Goal: Transaction & Acquisition: Purchase product/service

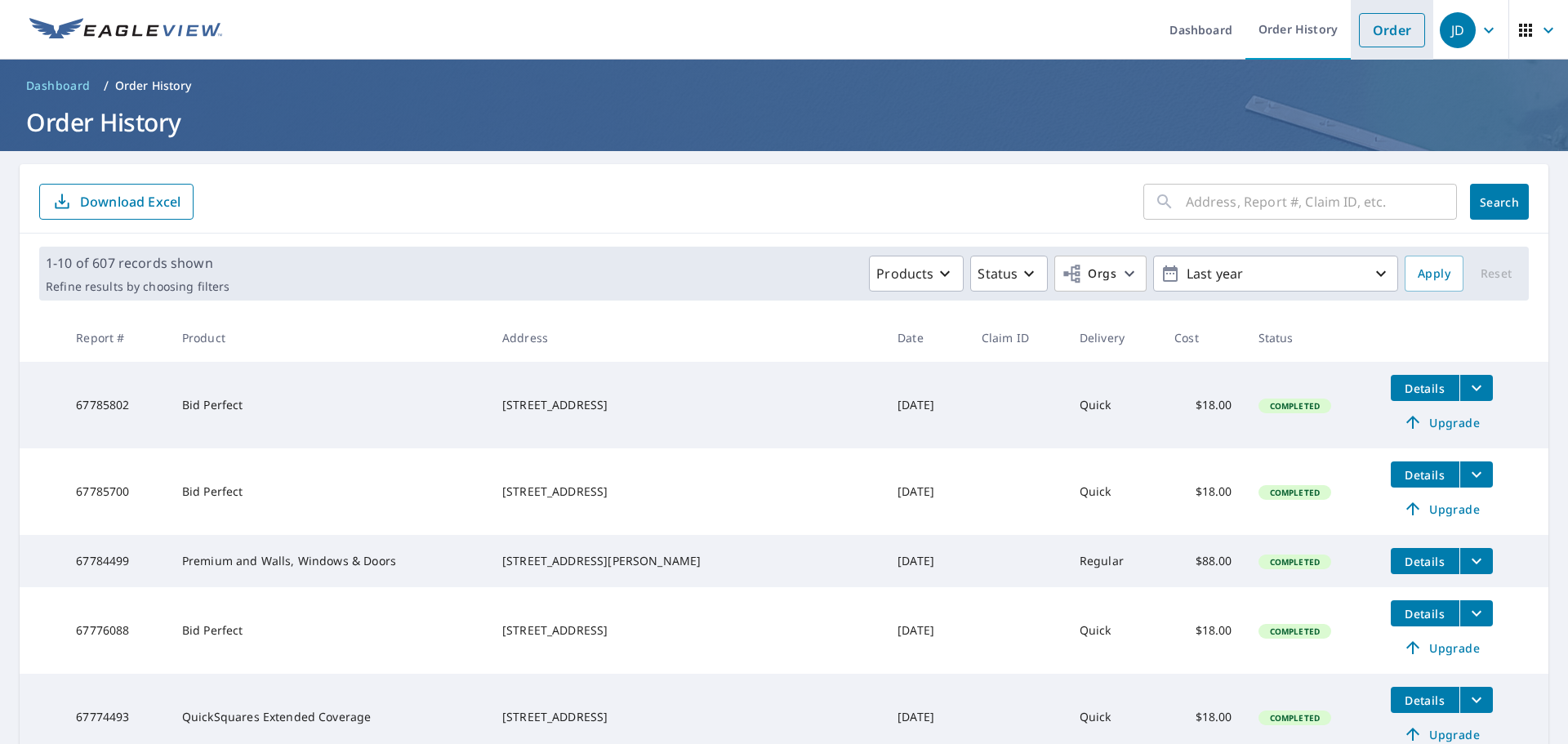
click at [1359, 30] on link "Order" at bounding box center [1392, 30] width 66 height 34
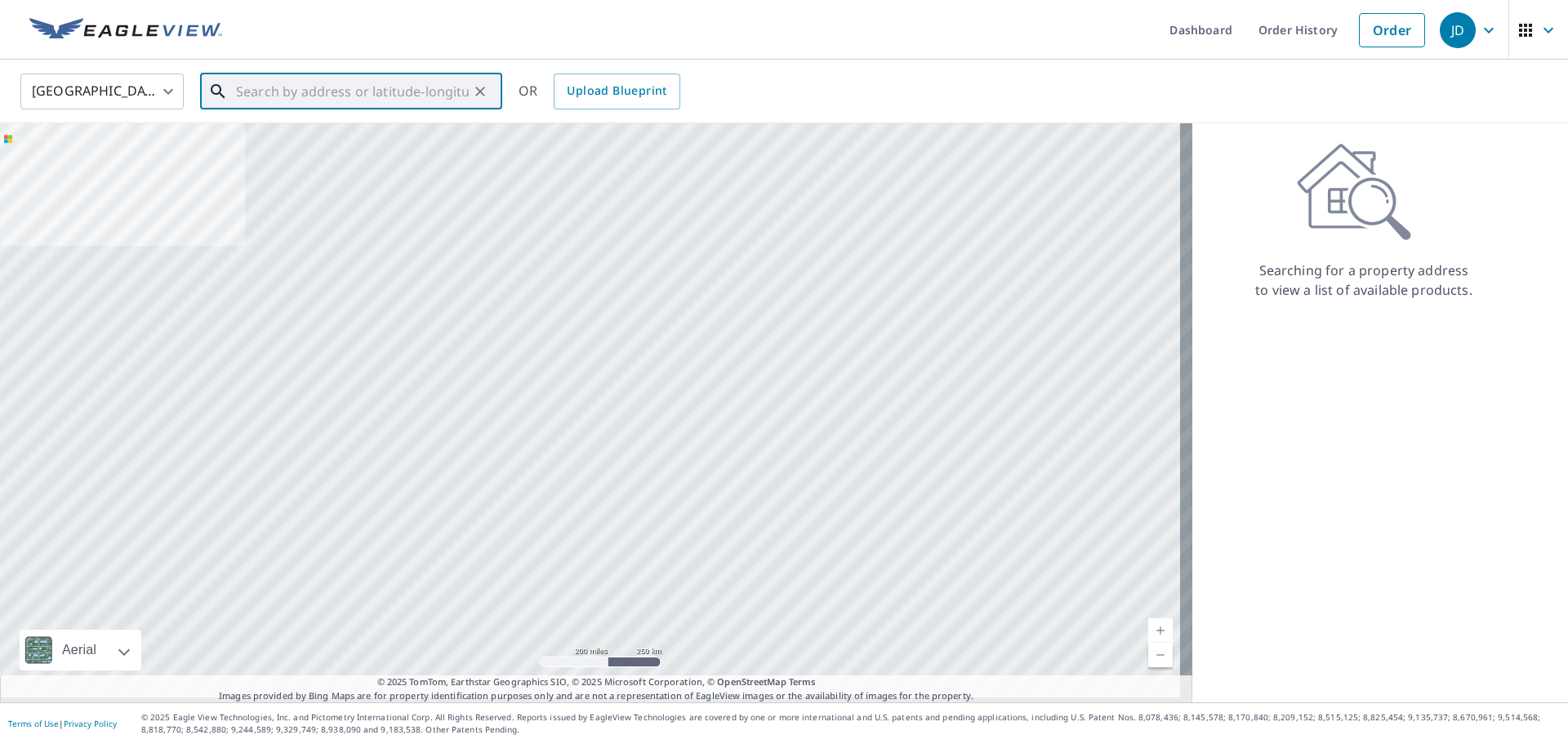
click at [338, 102] on input "text" at bounding box center [352, 91] width 233 height 46
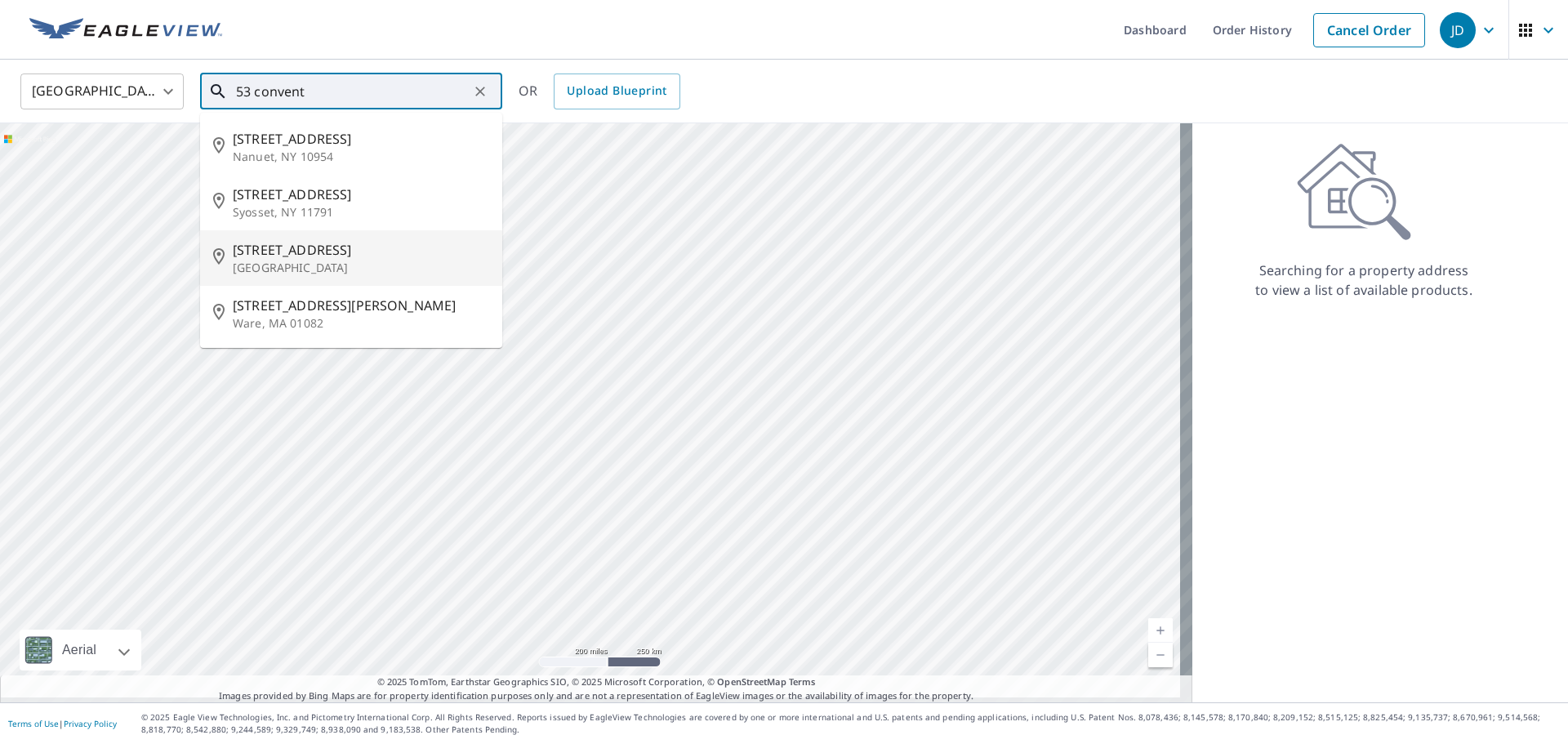
click at [339, 276] on p "[GEOGRAPHIC_DATA]" at bounding box center [361, 267] width 256 height 16
type input "[STREET_ADDRESS]"
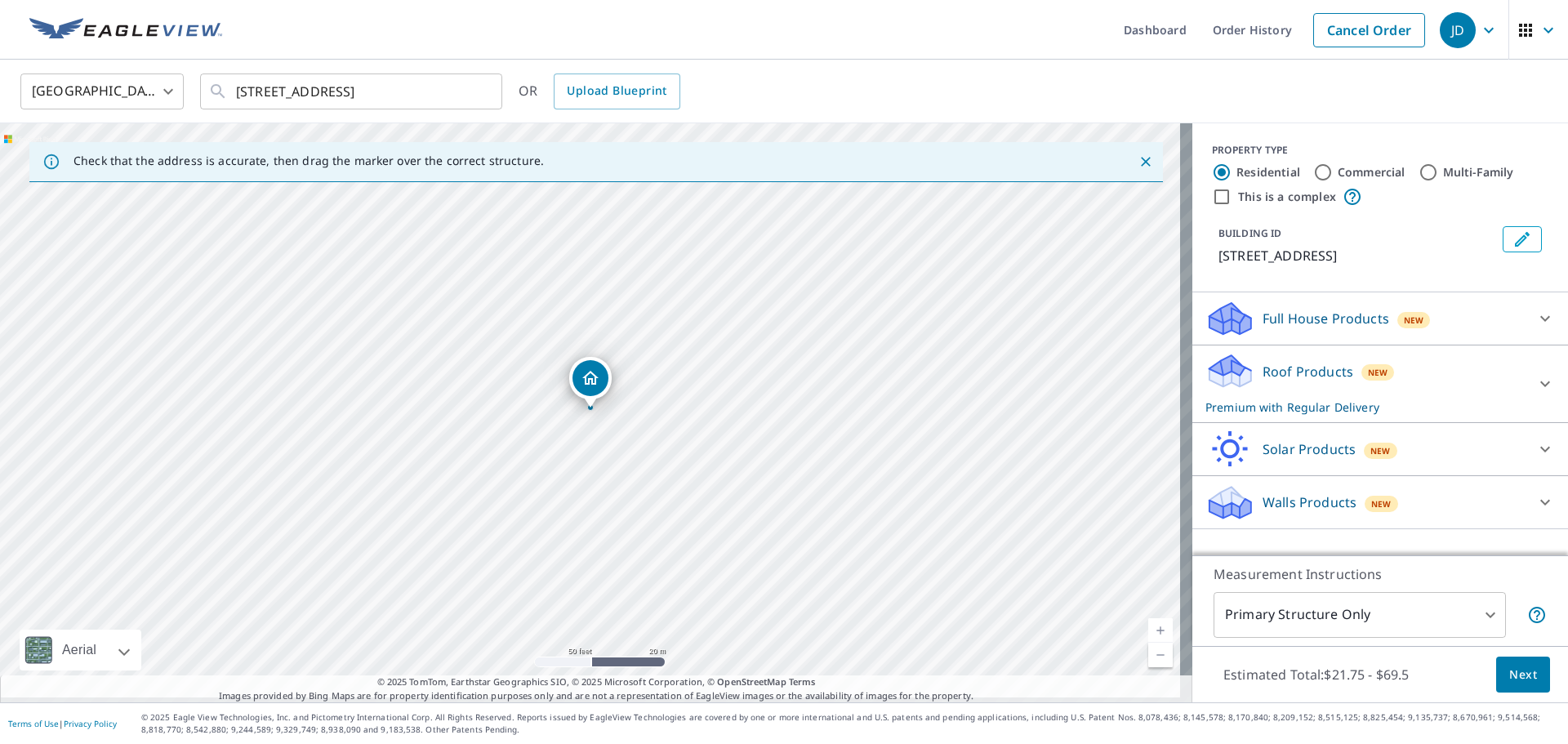
drag, startPoint x: 292, startPoint y: 383, endPoint x: 370, endPoint y: 350, distance: 84.7
click at [370, 350] on div "[STREET_ADDRESS]" at bounding box center [596, 412] width 1192 height 579
drag, startPoint x: 295, startPoint y: 483, endPoint x: 329, endPoint y: 409, distance: 81.4
click at [329, 409] on div "[STREET_ADDRESS]" at bounding box center [596, 412] width 1192 height 579
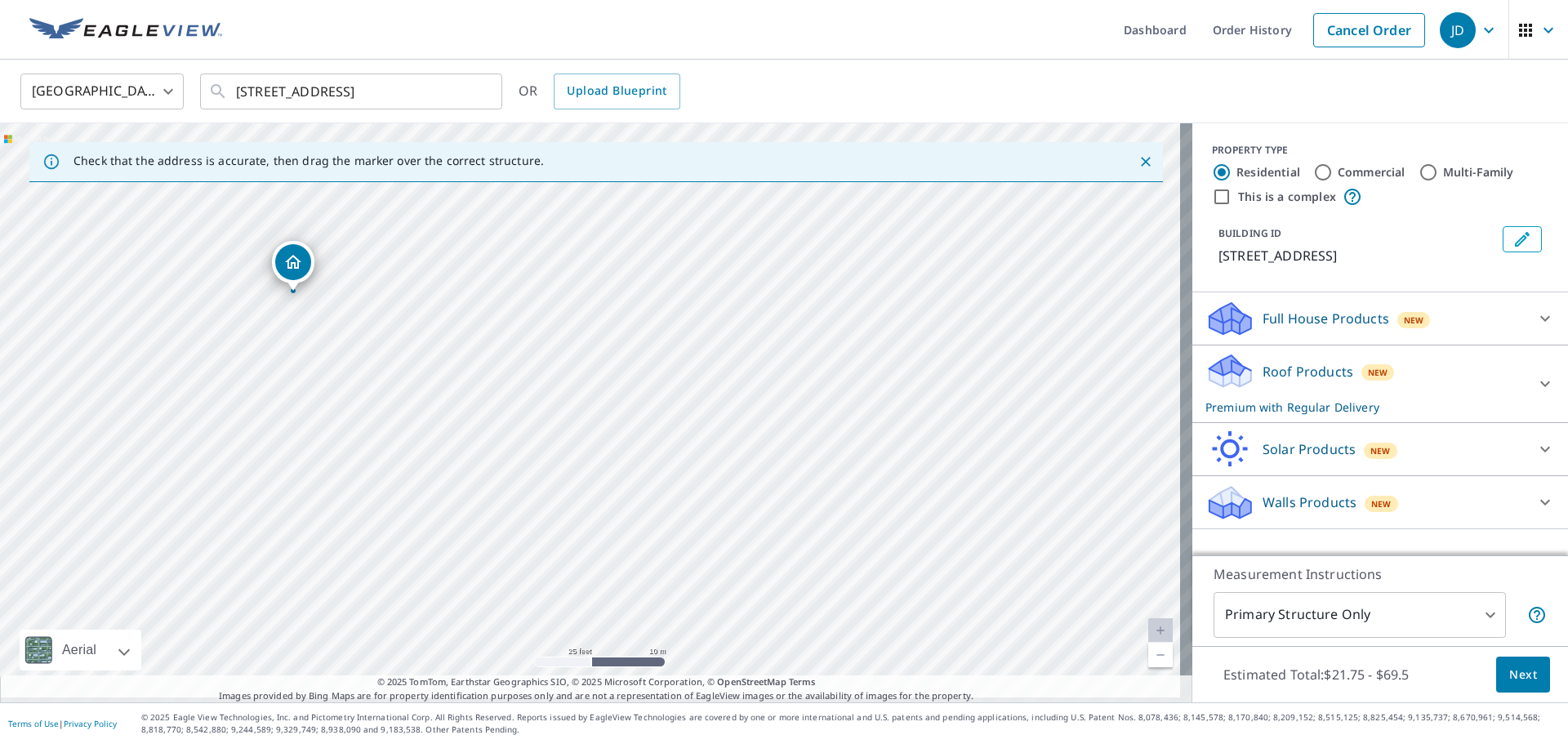
click at [1302, 369] on p "Roof Products" at bounding box center [1307, 372] width 90 height 20
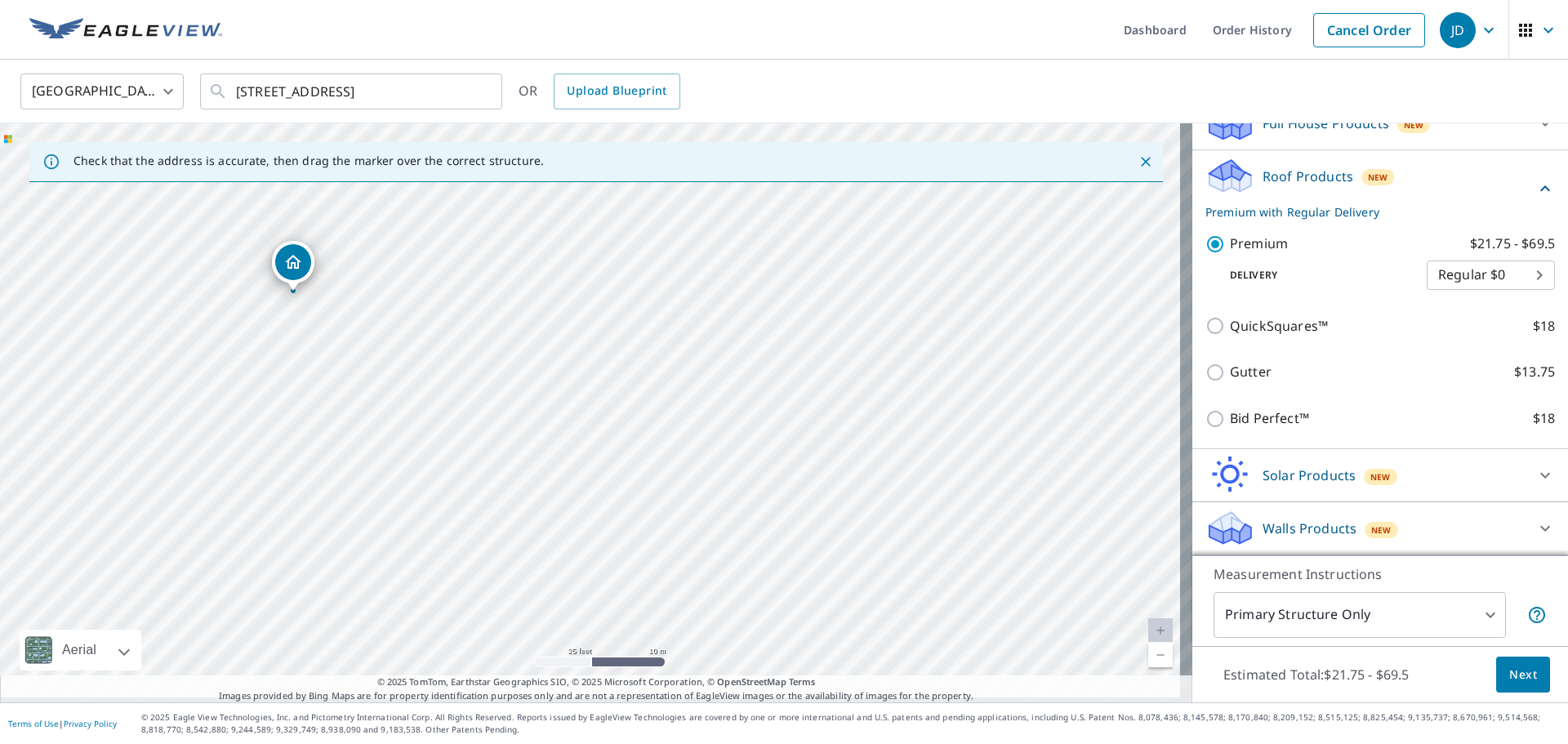
scroll to position [258, 0]
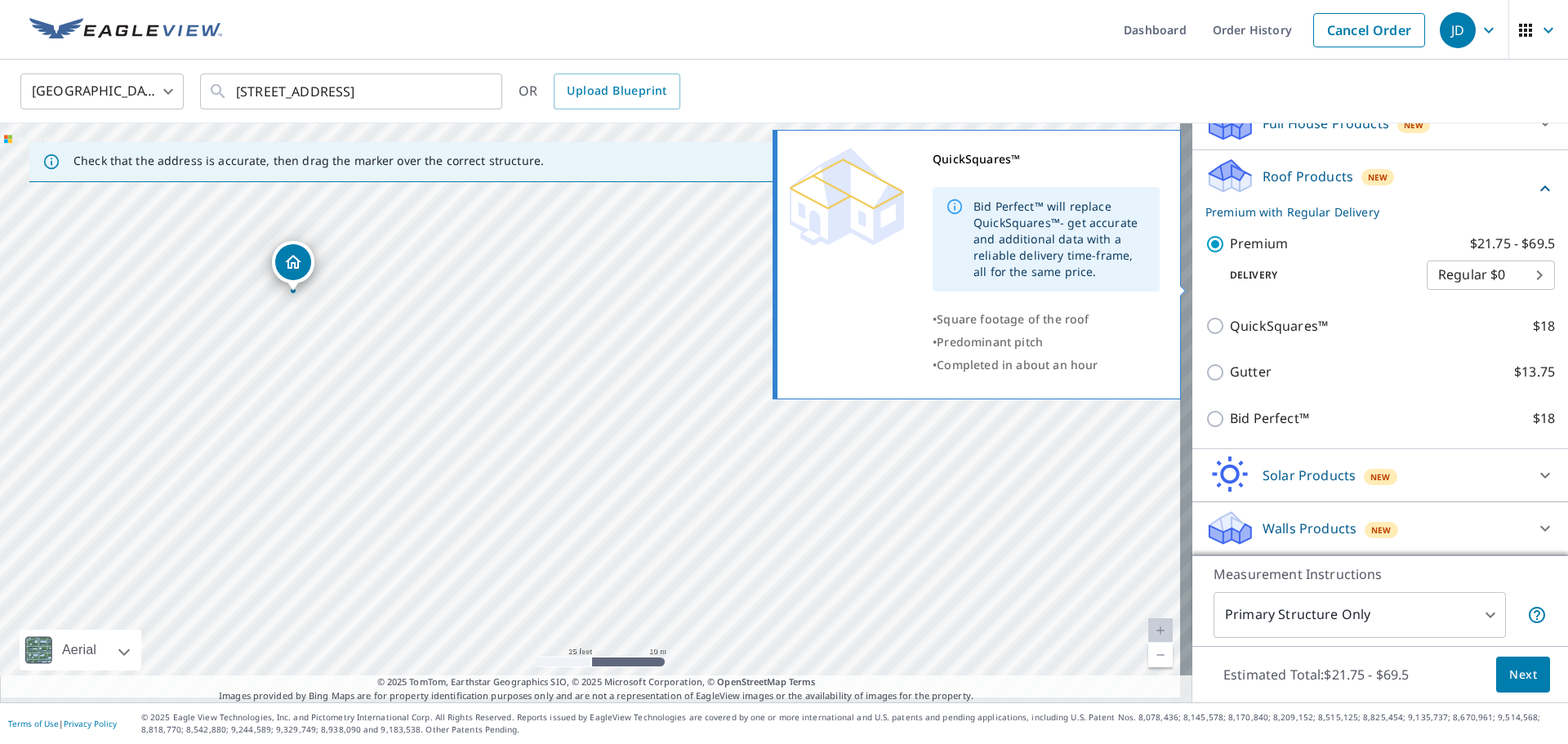
click at [1208, 316] on input "QuickSquares™ $18" at bounding box center [1217, 325] width 24 height 20
checkbox input "true"
type input "1"
checkbox input "false"
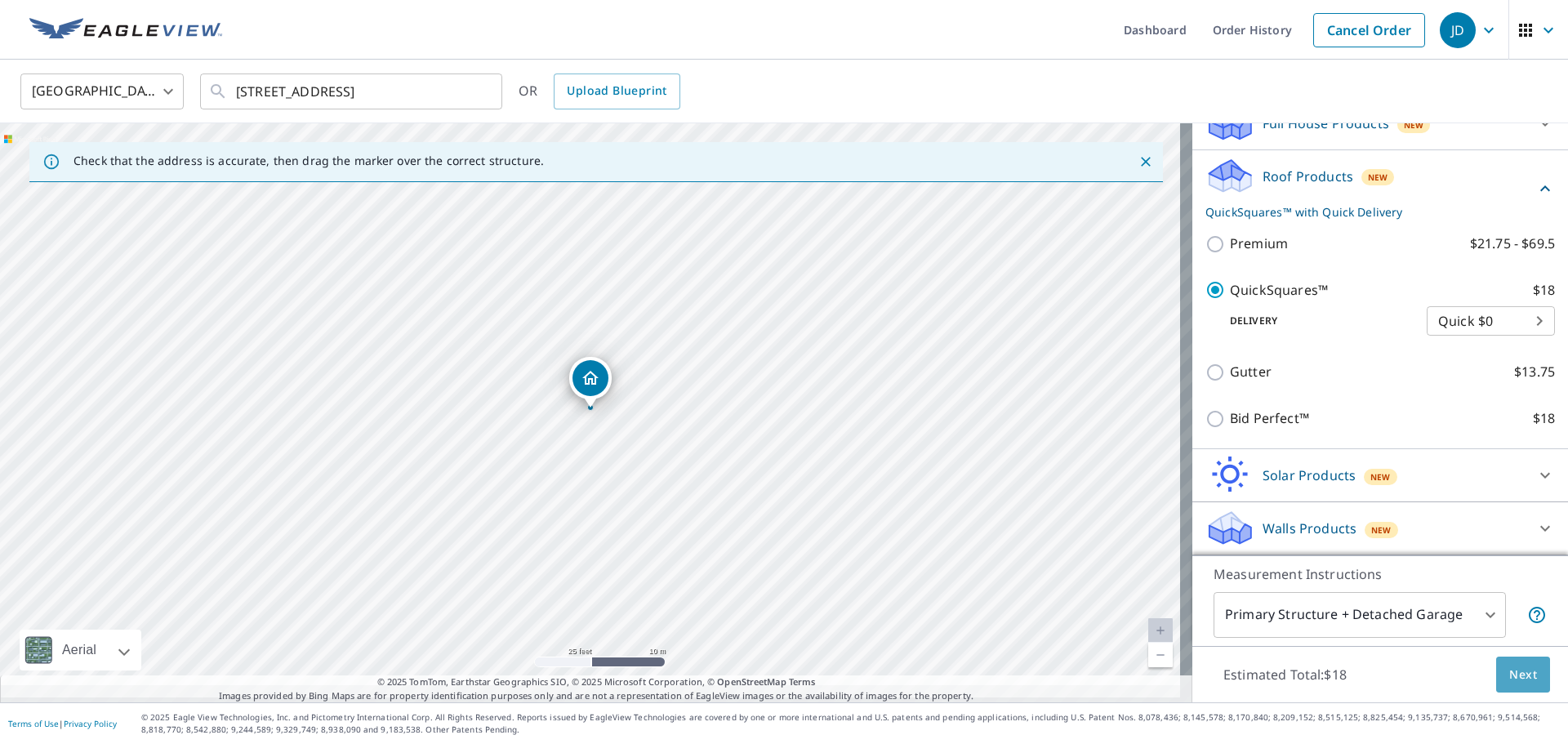
click at [1509, 665] on span "Next" at bounding box center [1522, 675] width 28 height 21
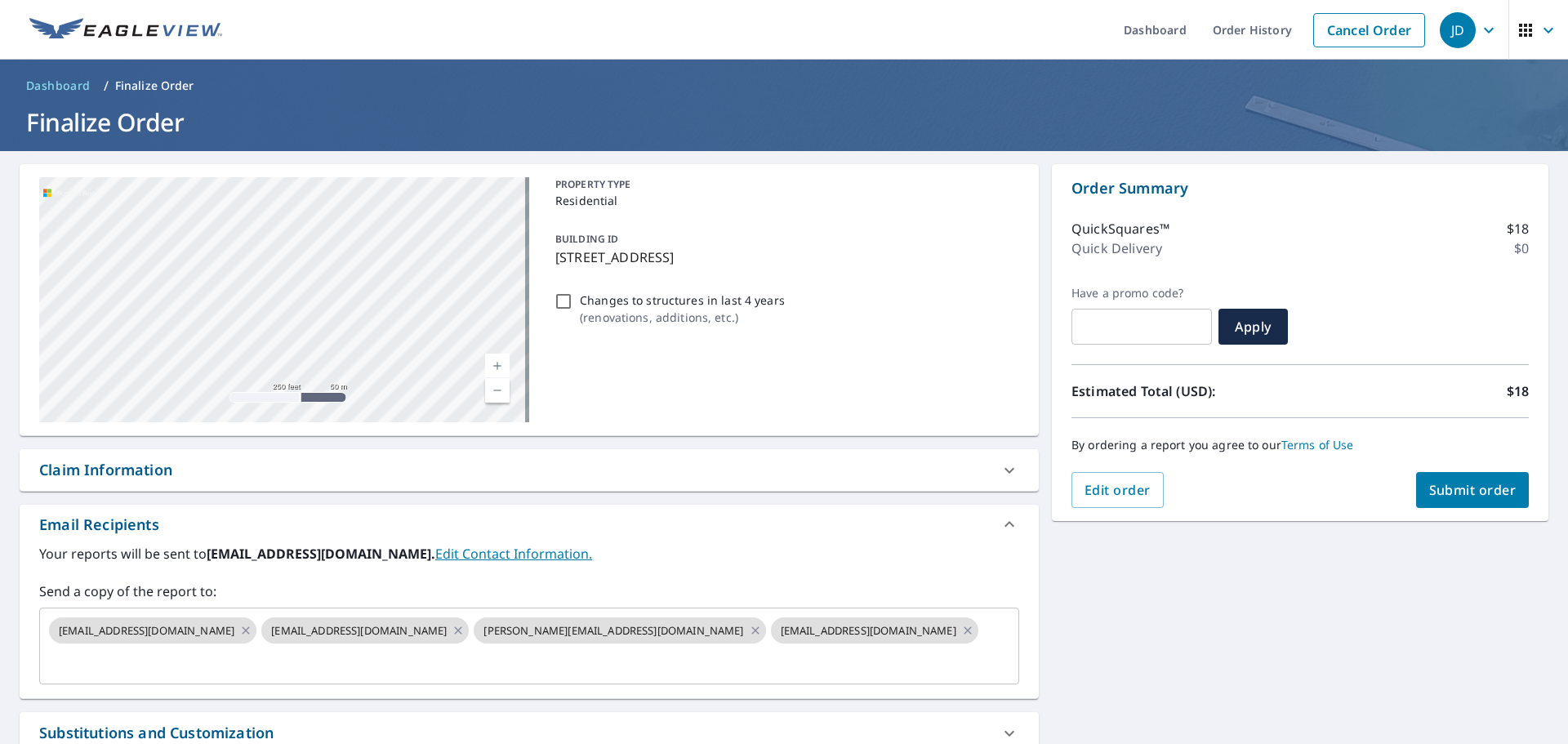
drag, startPoint x: 400, startPoint y: 365, endPoint x: 310, endPoint y: 135, distance: 247.0
click at [310, 135] on div "Dashboard Order History Cancel Order JD Dashboard / Finalize Order Finalize Ord…" at bounding box center [784, 372] width 1568 height 744
click at [77, 223] on div "[STREET_ADDRESS]" at bounding box center [285, 299] width 490 height 245
drag, startPoint x: 218, startPoint y: 312, endPoint x: 402, endPoint y: 161, distance: 238.0
click at [397, 134] on div "Dashboard Order History Cancel Order JD Dashboard / Finalize Order Finalize Ord…" at bounding box center [784, 372] width 1568 height 744
